Goal: Task Accomplishment & Management: Complete application form

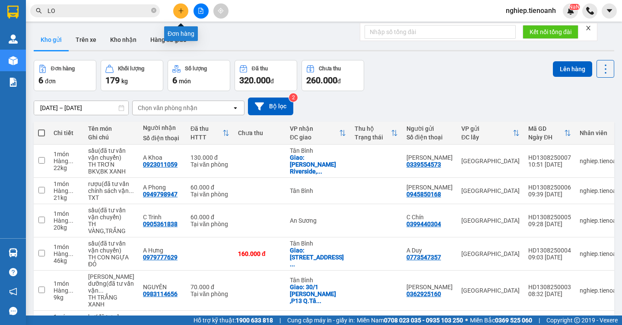
click at [178, 14] on button at bounding box center [180, 10] width 15 height 15
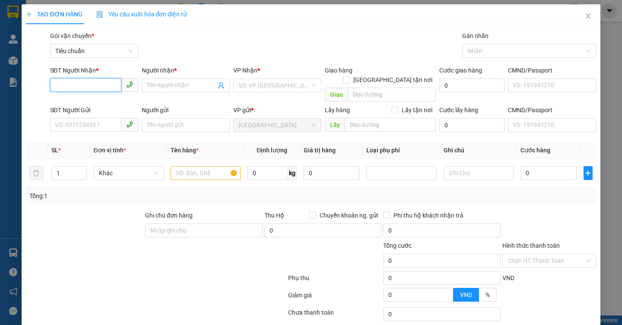
click at [92, 89] on input "SĐT Người Nhận *" at bounding box center [85, 85] width 71 height 14
click at [111, 103] on div "0902142371 - A Khánh" at bounding box center [92, 103] width 76 height 10
type input "0902142371"
type input "A Khánh"
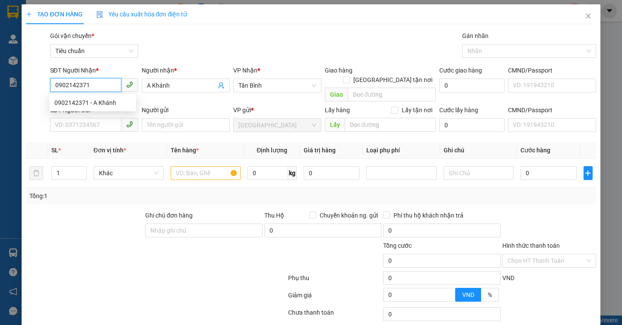
type input "60.000"
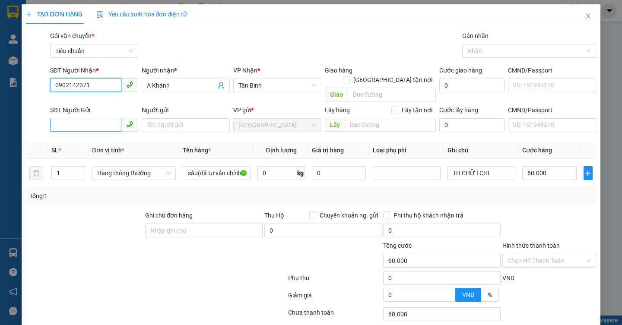
type input "0902142371"
click at [95, 118] on input "SĐT Người Gửi" at bounding box center [85, 125] width 71 height 14
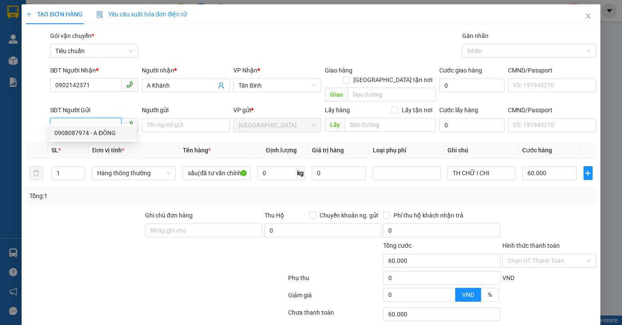
click at [102, 134] on div "0908087974 - A ĐÔNG" at bounding box center [92, 133] width 76 height 10
type input "0908087974"
type input "A ĐÔNG"
type input "066088006094"
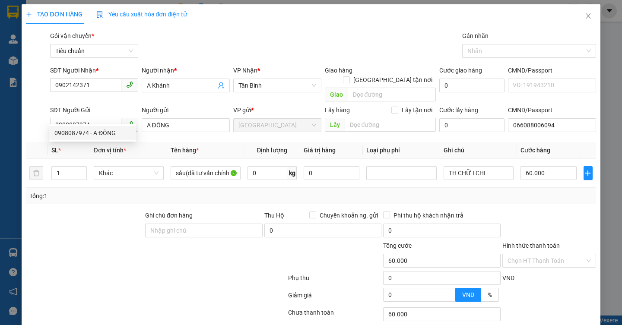
click at [108, 214] on div at bounding box center [84, 226] width 119 height 30
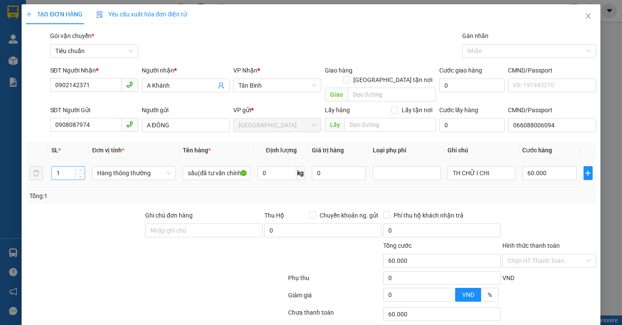
click at [61, 167] on input "1" at bounding box center [68, 173] width 33 height 13
type input "2"
click at [85, 211] on div at bounding box center [84, 226] width 119 height 30
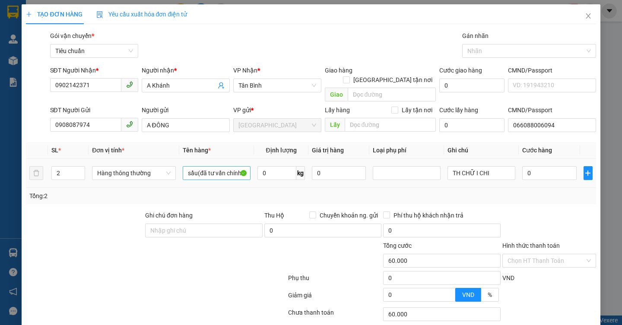
type input "0"
click at [269, 166] on input "0" at bounding box center [276, 173] width 39 height 14
type input "21"
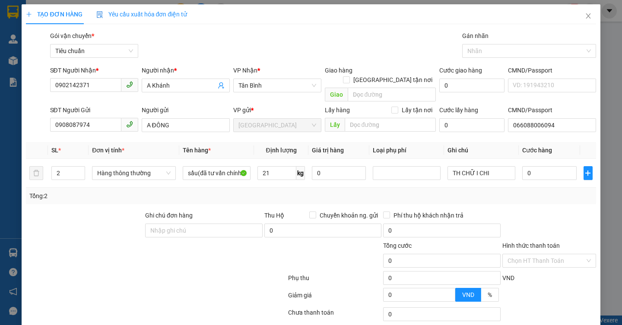
click at [195, 289] on div at bounding box center [156, 297] width 262 height 17
type input "60.000"
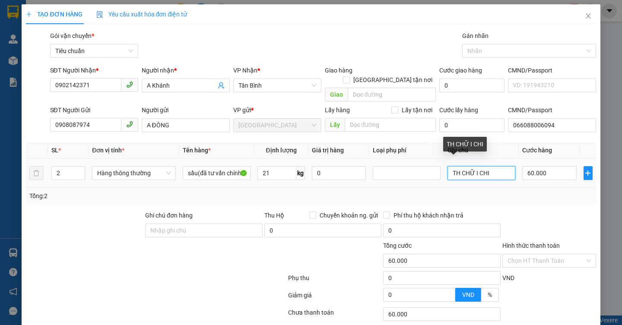
click at [499, 166] on input "TH CHỮ I CHI" at bounding box center [482, 173] width 68 height 14
type input "TH CHỮ XANH ĐỎ+TH CHỮ XANH"
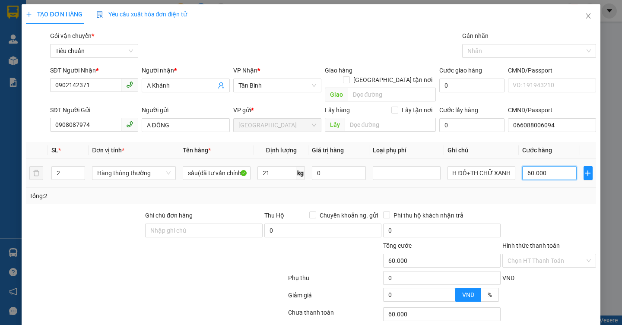
click at [549, 166] on input "60.000" at bounding box center [549, 173] width 54 height 14
type input "1"
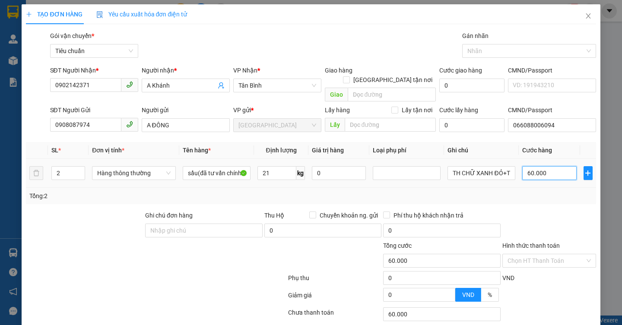
type input "1"
type input "12"
type input "120"
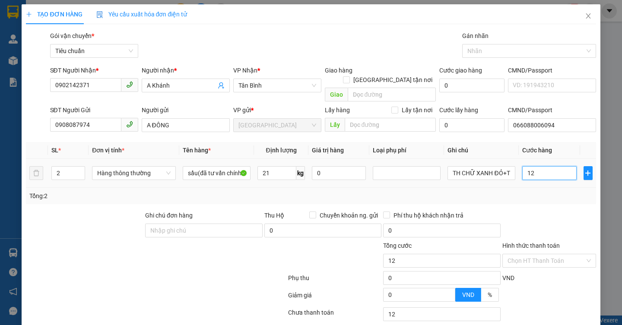
type input "120"
type input "120.000"
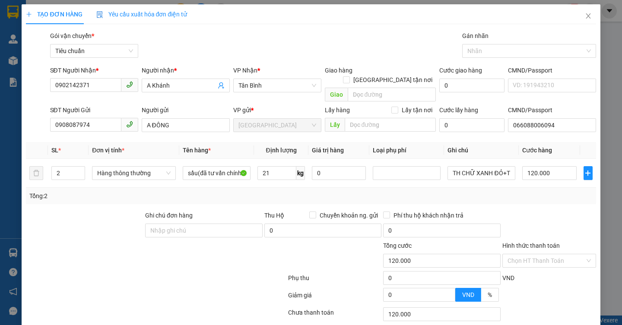
click at [547, 191] on div "Tổng: 2" at bounding box center [310, 196] width 563 height 10
click at [276, 166] on input "21" at bounding box center [276, 173] width 39 height 14
type input "36"
click at [172, 289] on div at bounding box center [156, 297] width 262 height 17
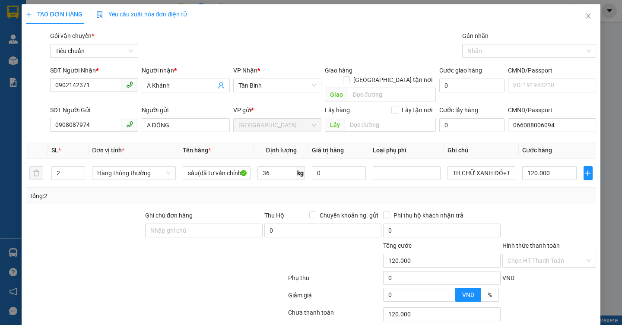
click at [172, 289] on div at bounding box center [156, 297] width 262 height 17
type input "80.000"
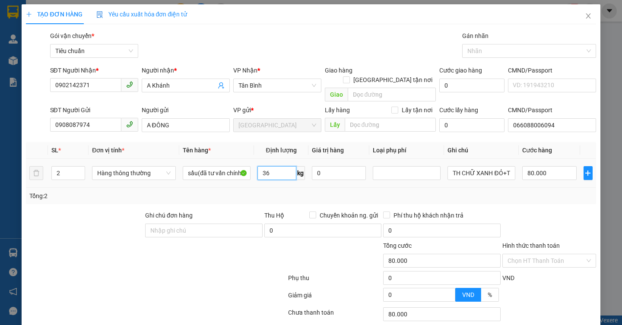
click at [274, 166] on input "36" at bounding box center [276, 173] width 39 height 14
type input "21"
click at [174, 260] on div at bounding box center [108, 256] width 167 height 30
type input "60.000"
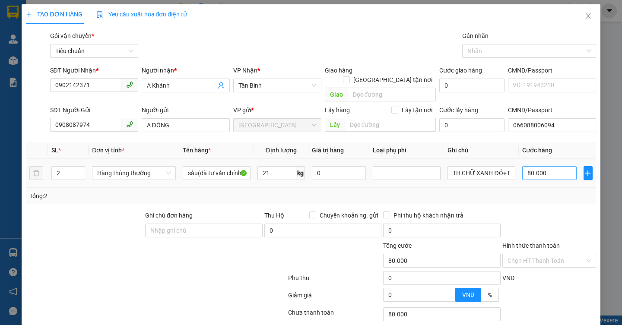
type input "60.000"
click at [555, 166] on input "60.000" at bounding box center [549, 173] width 54 height 14
type input "1"
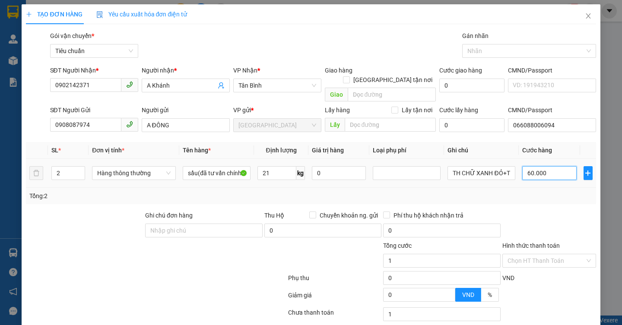
type input "1"
type input "12"
type input "120"
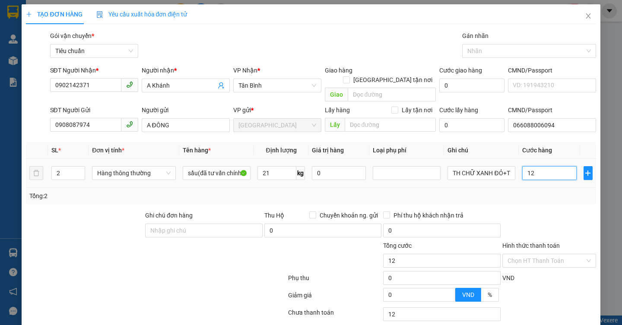
type input "120"
type input "120.000"
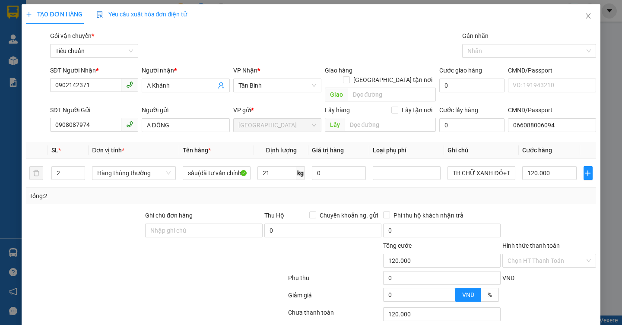
click at [537, 191] on div "Tổng: 2" at bounding box center [310, 196] width 563 height 10
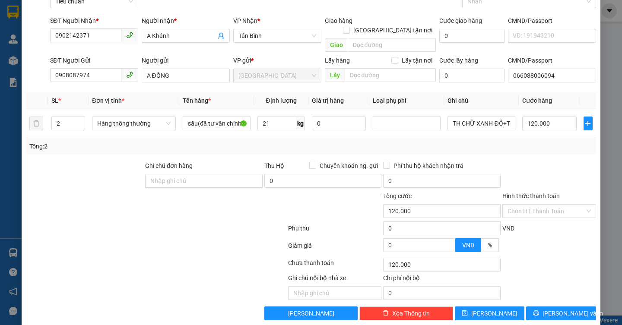
scroll to position [52, 0]
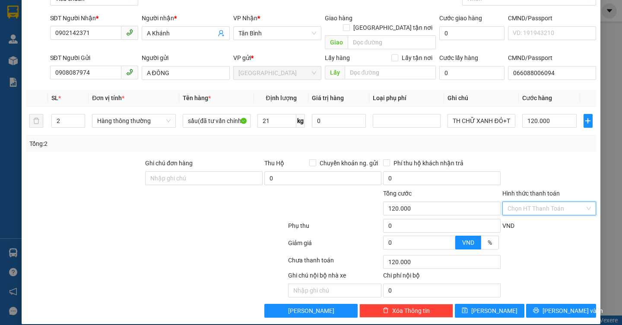
click at [535, 202] on input "Hình thức thanh toán" at bounding box center [546, 208] width 77 height 13
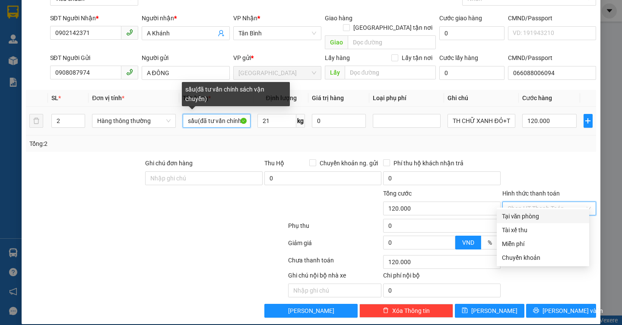
click at [195, 114] on input "sầu(đã tư vấn chính sách vận chuyển)" at bounding box center [217, 121] width 68 height 14
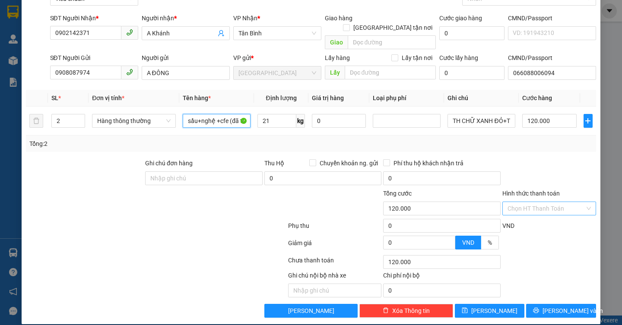
type input "sầu+nghệ +cfe (đã tư vấn chính sách vận chuyển)"
click at [533, 202] on input "Hình thức thanh toán" at bounding box center [546, 208] width 77 height 13
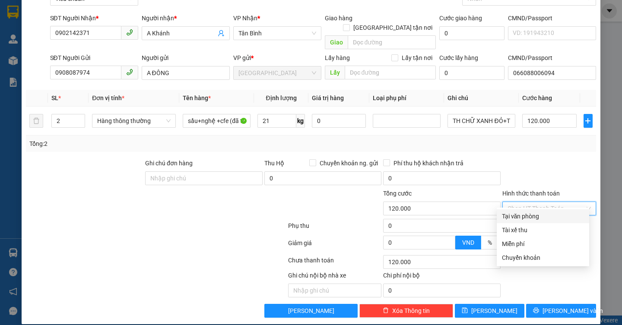
click at [523, 218] on div "Tại văn phòng" at bounding box center [543, 217] width 82 height 10
type input "0"
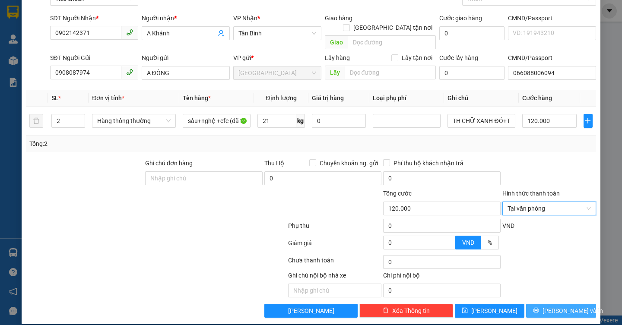
click at [535, 304] on button "[PERSON_NAME] và In" at bounding box center [561, 311] width 70 height 14
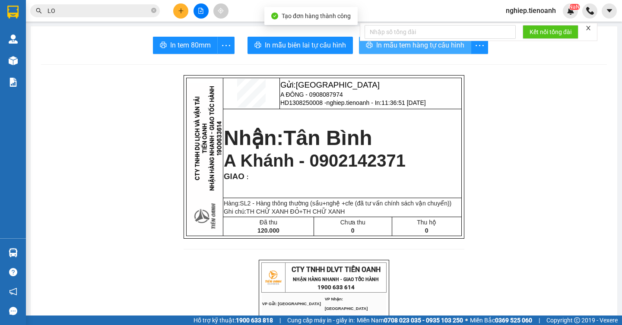
drag, startPoint x: 394, startPoint y: 44, endPoint x: 393, endPoint y: 40, distance: 4.3
click at [393, 43] on span "In mẫu tem hàng tự cấu hình" at bounding box center [420, 45] width 88 height 11
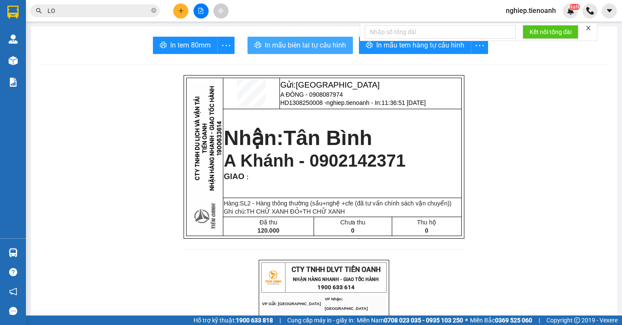
click at [273, 44] on span "In mẫu biên lai tự cấu hình" at bounding box center [305, 45] width 81 height 11
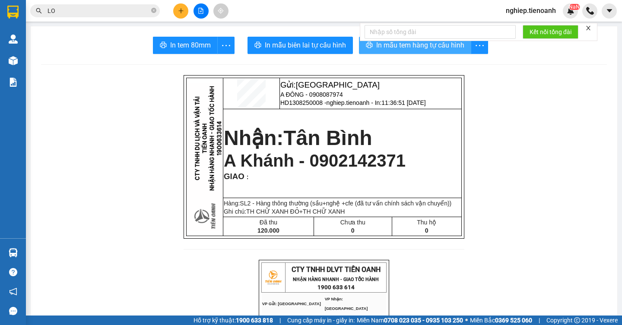
click at [413, 48] on span "In mẫu tem hàng tự cấu hình" at bounding box center [420, 45] width 88 height 11
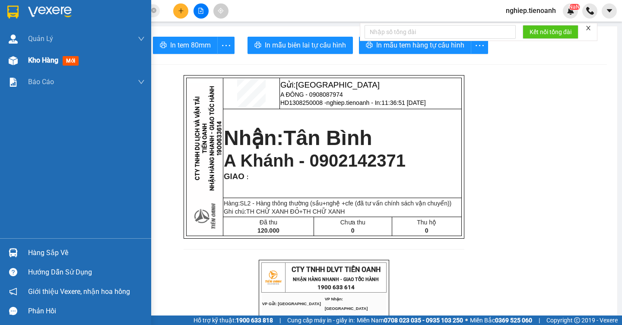
click at [44, 63] on span "Kho hàng" at bounding box center [43, 60] width 30 height 8
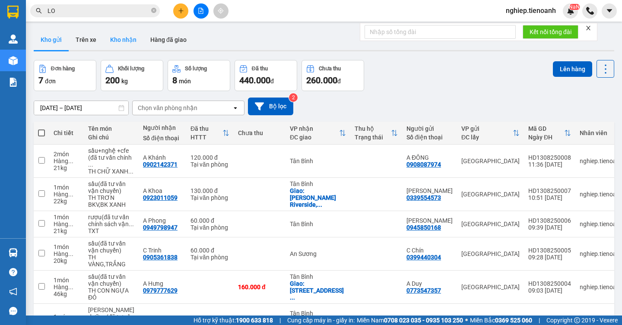
click at [108, 42] on button "Kho nhận" at bounding box center [123, 39] width 40 height 21
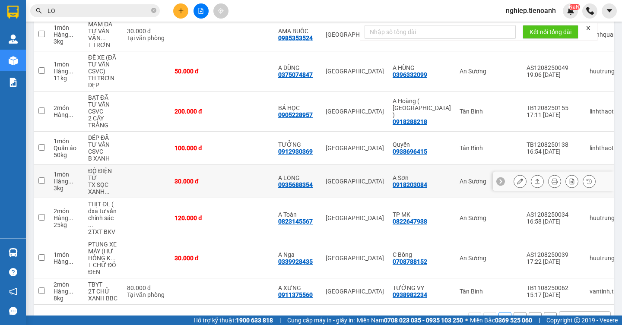
scroll to position [200, 0]
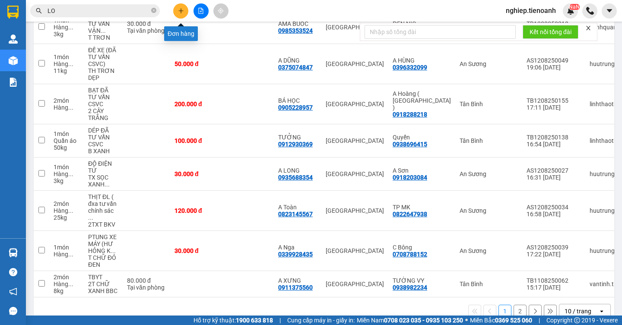
click at [181, 13] on icon "plus" at bounding box center [181, 11] width 6 height 6
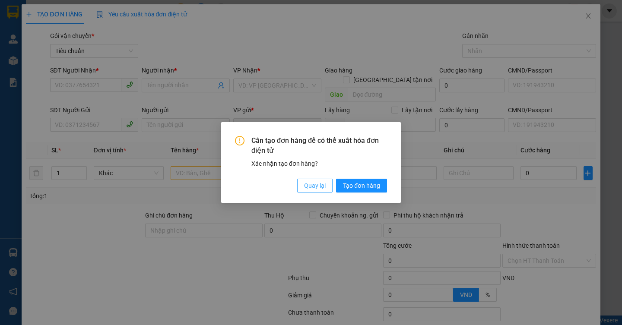
click at [302, 184] on button "Quay lại" at bounding box center [314, 186] width 35 height 14
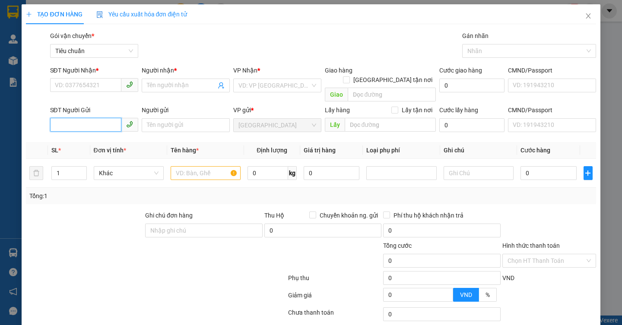
click at [96, 118] on input "SĐT Người Gửi" at bounding box center [85, 125] width 71 height 14
type input "0"
click at [80, 87] on input "SĐT Người Nhận *" at bounding box center [85, 85] width 71 height 14
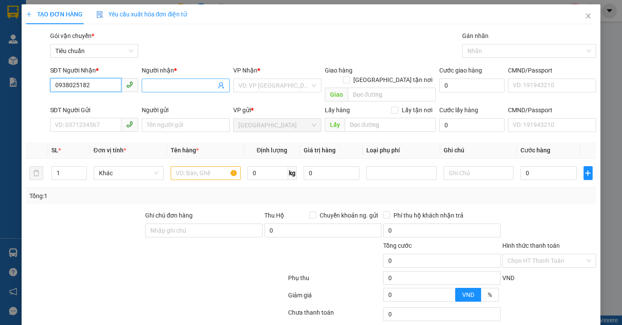
type input "0938025182"
click at [198, 83] on input "Người nhận *" at bounding box center [181, 86] width 69 height 10
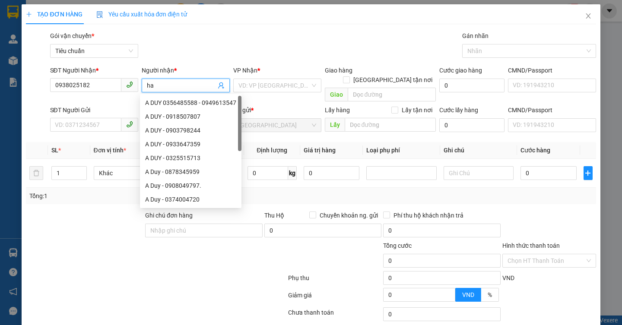
type input "h"
type input "Hải"
click at [239, 91] on input "search" at bounding box center [274, 85] width 72 height 13
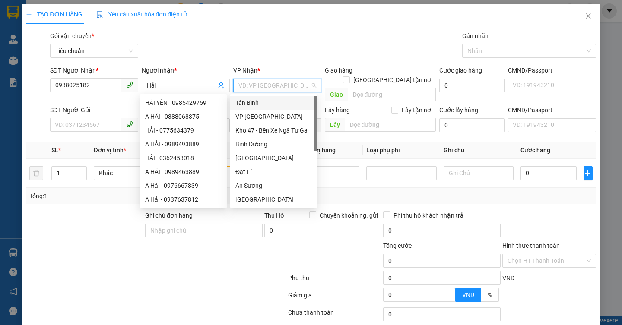
click at [239, 91] on input "search" at bounding box center [274, 85] width 72 height 13
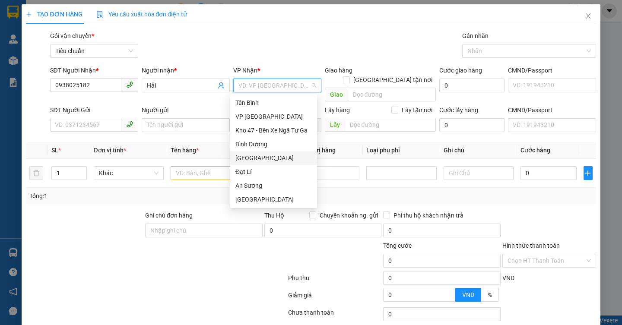
click at [263, 153] on div "[GEOGRAPHIC_DATA]" at bounding box center [273, 158] width 76 height 10
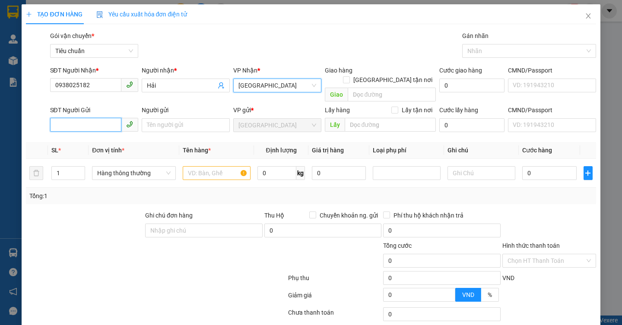
click at [81, 118] on input "SĐT Người Gửi" at bounding box center [85, 125] width 71 height 14
type input "0913477878"
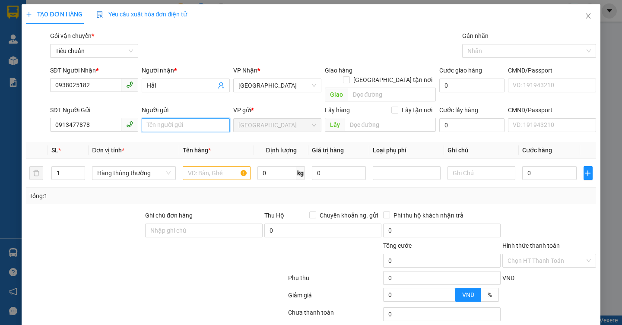
click at [174, 118] on input "Người gửi" at bounding box center [186, 125] width 88 height 14
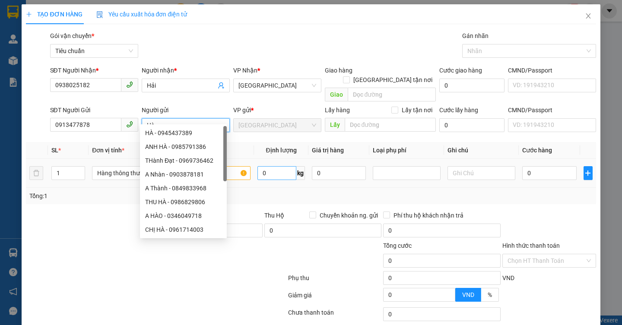
type input "Hà"
click at [280, 167] on input "0" at bounding box center [276, 173] width 39 height 14
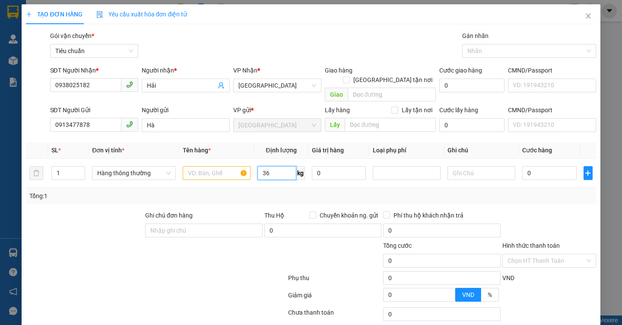
type input "36"
click at [270, 191] on div "Tổng: 1" at bounding box center [310, 196] width 563 height 10
type input "80.000"
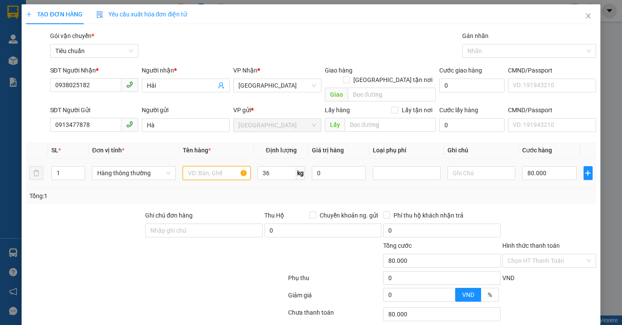
click at [241, 166] on input "text" at bounding box center [217, 173] width 68 height 14
type input "sầu (đã tư vấn vận chuyển)"
click at [466, 169] on input "text" at bounding box center [482, 173] width 68 height 14
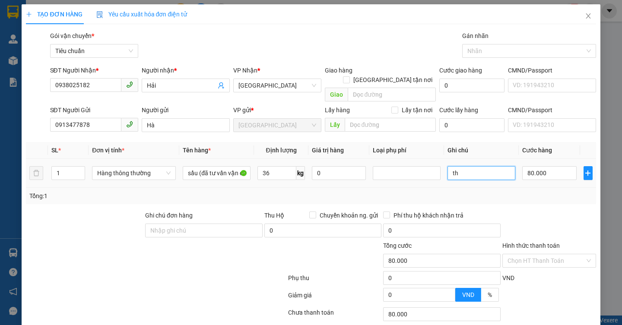
type input "t"
type input "TH TRƠN ĐỤC LỖ"
click at [517, 196] on div "Transit Pickup Surcharge Ids Transit Deliver Surcharge Ids Transit Deliver Surc…" at bounding box center [311, 200] width 570 height 339
click at [523, 254] on input "Hình thức thanh toán" at bounding box center [546, 260] width 77 height 13
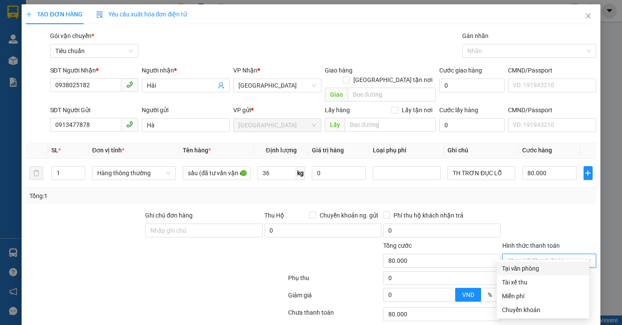
click at [527, 267] on div "Tại văn phòng" at bounding box center [543, 269] width 82 height 10
type input "0"
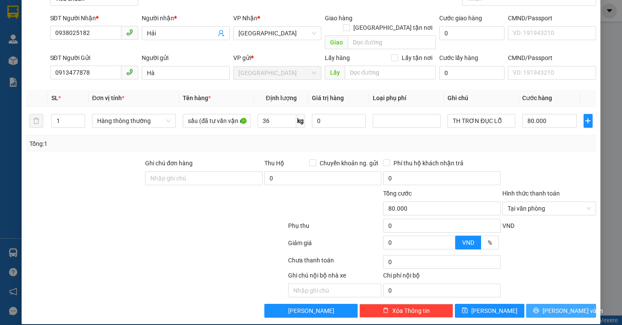
click at [539, 308] on icon "printer" at bounding box center [536, 311] width 6 height 6
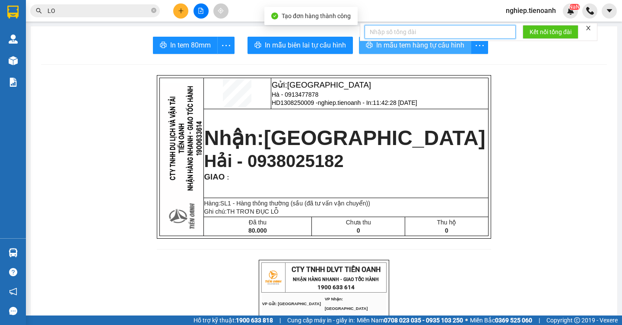
drag, startPoint x: 457, startPoint y: 37, endPoint x: 443, endPoint y: 53, distance: 21.5
click at [455, 38] on input "text" at bounding box center [440, 32] width 151 height 14
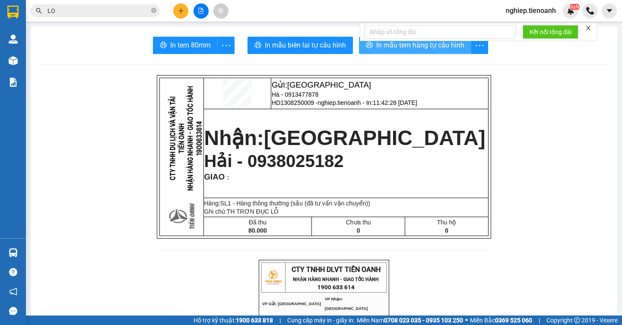
click at [453, 45] on span "In mẫu tem hàng tự cấu hình" at bounding box center [420, 45] width 88 height 11
click at [453, 46] on span "In mẫu tem hàng tự cấu hình" at bounding box center [420, 45] width 88 height 11
click at [453, 47] on span "In mẫu tem hàng tự cấu hình" at bounding box center [420, 45] width 88 height 11
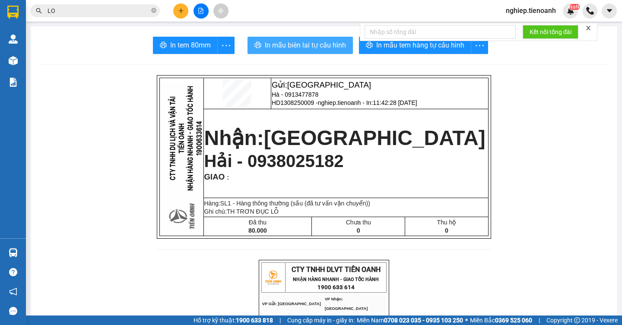
click at [275, 45] on span "In mẫu biên lai tự cấu hình" at bounding box center [305, 45] width 81 height 11
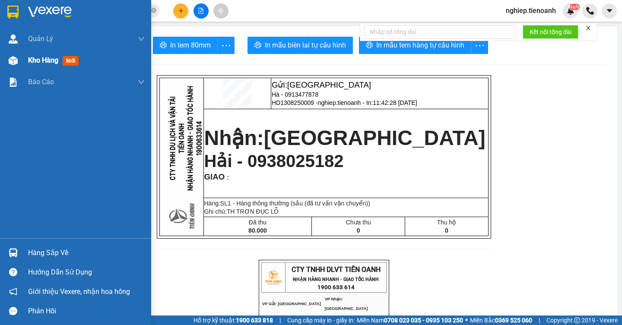
click at [32, 66] on div "Kho hàng mới" at bounding box center [86, 61] width 117 height 22
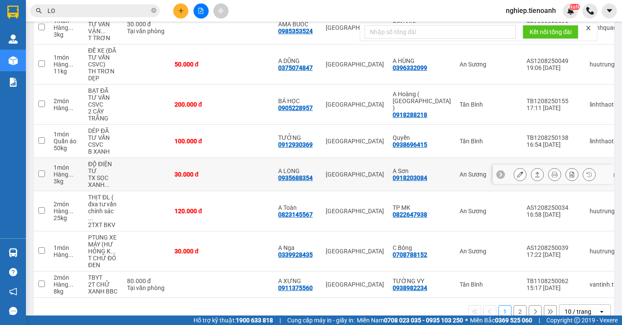
scroll to position [200, 0]
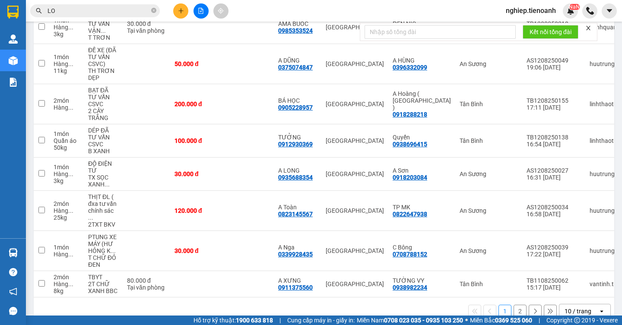
click at [514, 305] on button "2" at bounding box center [520, 311] width 13 height 13
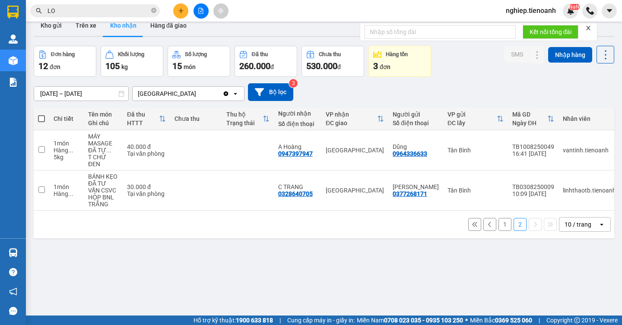
scroll to position [0, 0]
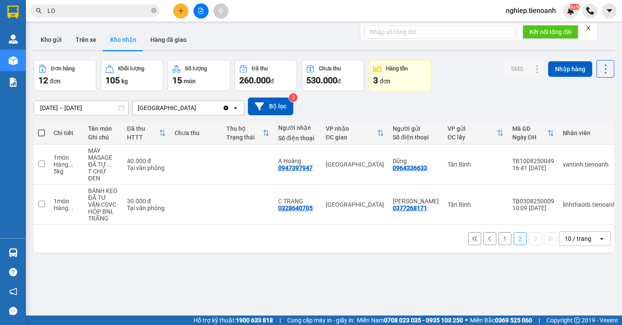
click at [500, 244] on button "1" at bounding box center [504, 238] width 13 height 13
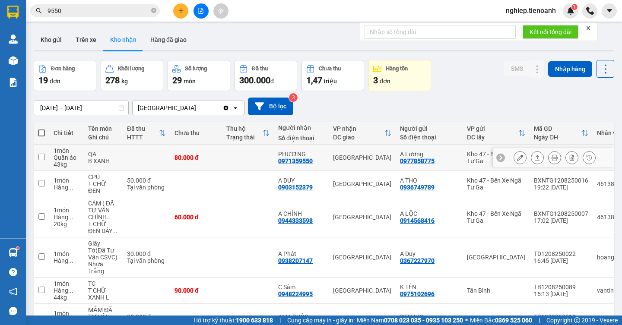
click at [517, 160] on icon at bounding box center [520, 158] width 6 height 6
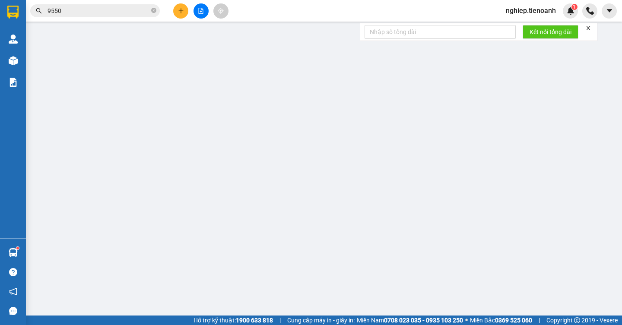
type input "0971359550"
type input "PHƯƠNG"
type input "0977858775"
type input "A Lương"
type input "80.000"
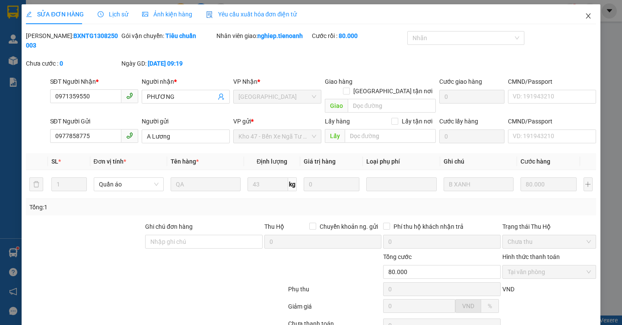
drag, startPoint x: 581, startPoint y: 12, endPoint x: 577, endPoint y: 16, distance: 5.8
click at [581, 12] on span "Close" at bounding box center [588, 16] width 24 height 24
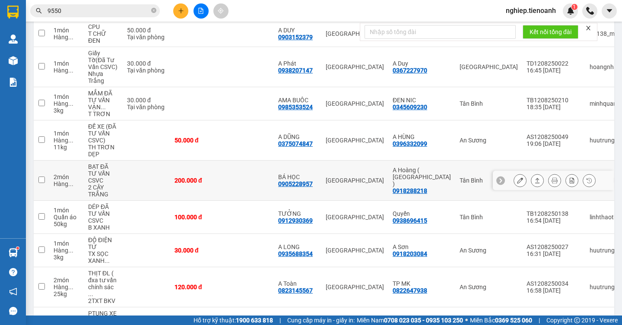
scroll to position [130, 0]
